Goal: Check status: Check status

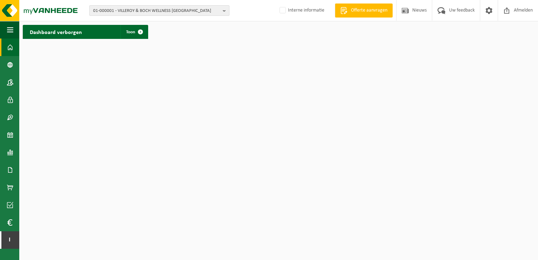
click at [136, 12] on span "01-000001 - VILLEROY & BOCH WELLNESS [GEOGRAPHIC_DATA]" at bounding box center [156, 11] width 127 height 11
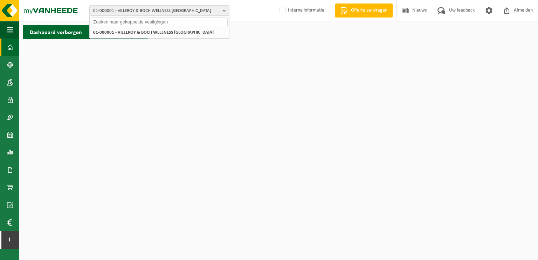
click at [134, 21] on input "text" at bounding box center [159, 22] width 137 height 9
paste input "10-986712"
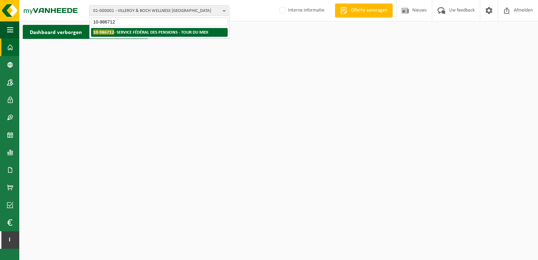
type input "10-986712"
click at [151, 31] on strong "10-986712 - SERVICE FÉDÉRAL DES PENSIONS - TOUR DU MIDI" at bounding box center [150, 31] width 115 height 5
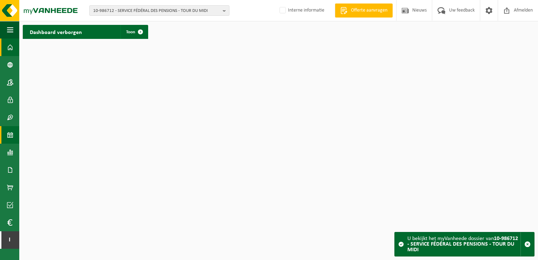
click at [12, 131] on span at bounding box center [10, 135] width 6 height 18
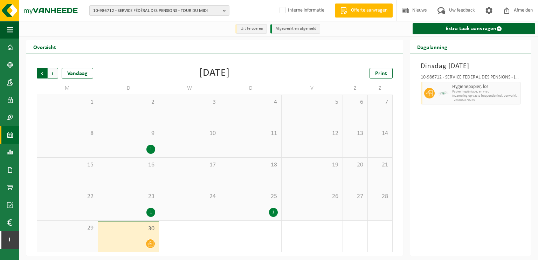
click at [55, 75] on span "Volgende" at bounding box center [53, 73] width 11 height 11
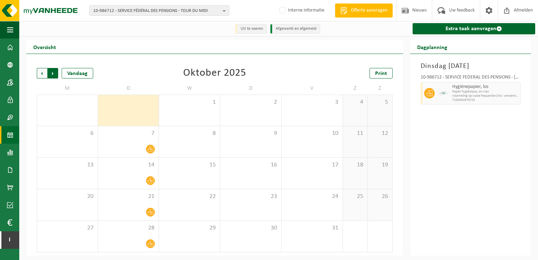
click at [42, 75] on span "Vorige" at bounding box center [42, 73] width 11 height 11
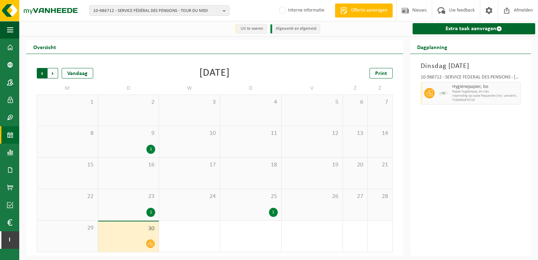
click at [53, 75] on span "Volgende" at bounding box center [53, 73] width 11 height 11
